Goal: Information Seeking & Learning: Learn about a topic

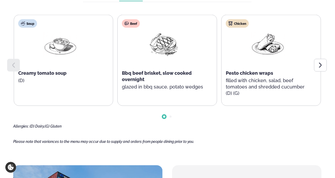
scroll to position [271, 0]
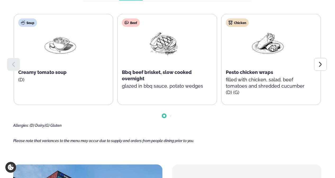
click at [321, 62] on icon at bounding box center [321, 64] width 6 height 6
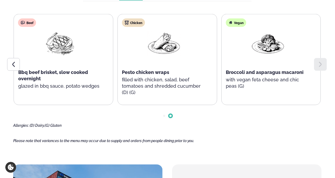
click at [12, 66] on icon at bounding box center [13, 64] width 6 height 6
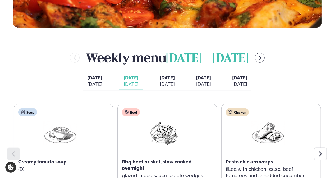
scroll to position [180, 0]
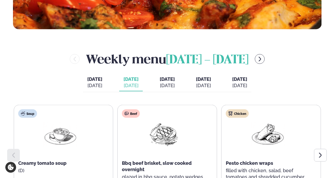
click at [165, 84] on div "[DATE]" at bounding box center [167, 86] width 15 height 6
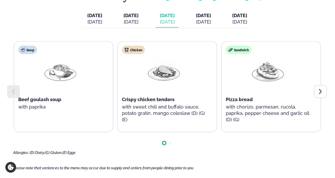
scroll to position [244, 0]
click at [323, 92] on icon at bounding box center [321, 91] width 6 height 6
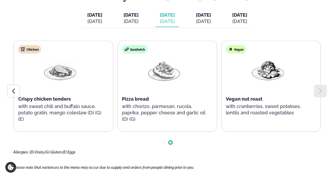
click at [211, 10] on button "[DATE] [DATE]" at bounding box center [204, 18] width 24 height 17
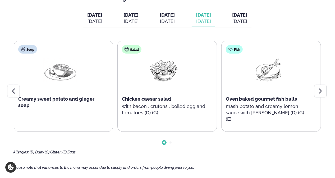
click at [321, 94] on icon at bounding box center [321, 91] width 6 height 6
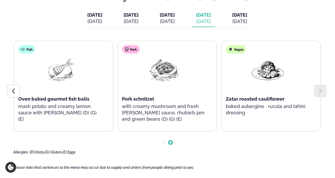
click at [8, 90] on div at bounding box center [13, 91] width 13 height 13
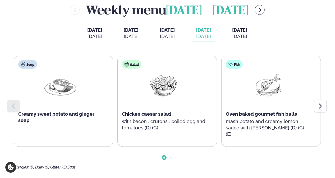
scroll to position [229, 0]
click at [247, 37] on div "[DATE]" at bounding box center [239, 37] width 15 height 6
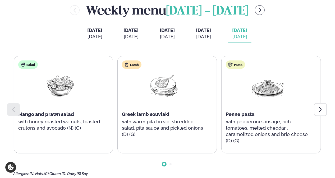
click at [320, 112] on icon at bounding box center [320, 109] width 3 height 5
